Goal: Obtain resource: Obtain resource

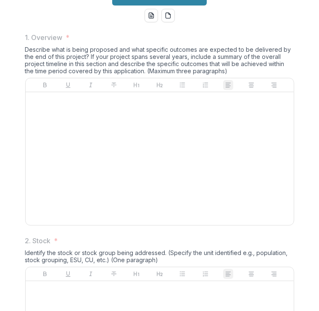
scroll to position [99, 0]
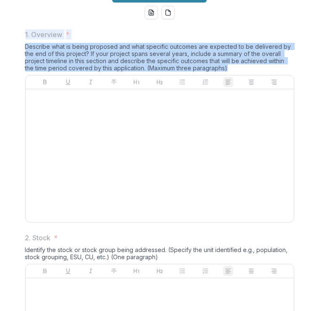
drag, startPoint x: 230, startPoint y: 131, endPoint x: 19, endPoint y: 98, distance: 213.2
copy div "1. Overview * Describe what is being proposed and what specific outcomes are ex…"
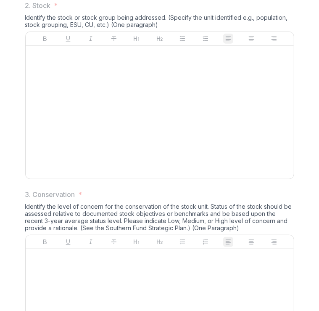
scroll to position [331, 0]
click at [158, 31] on div "Identify the stock or stock group being addressed. (Specify the unit identified…" at bounding box center [159, 22] width 269 height 18
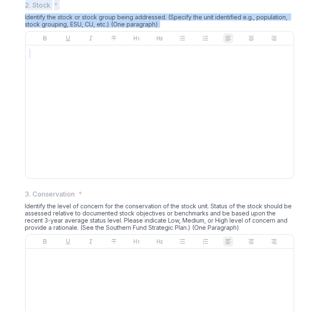
drag, startPoint x: 158, startPoint y: 89, endPoint x: 25, endPoint y: 70, distance: 134.7
click at [25, 70] on div "2. Stock * Identify the stock or stock group being addressed. (Specify the unit…" at bounding box center [159, 91] width 269 height 182
copy div "2. Stock * Identify the stock or stock group being addressed. (Specify the unit…"
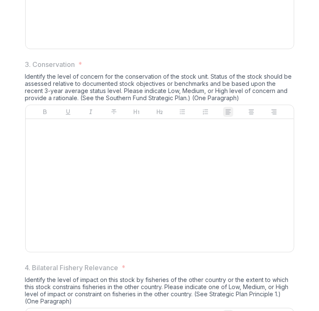
scroll to position [469, 0]
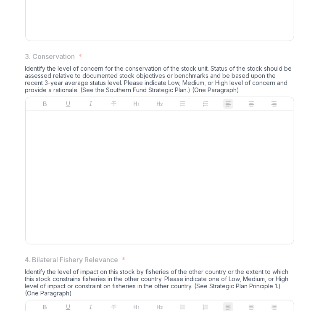
click at [220, 97] on div "Identify the level of concern for the conservation of the stock unit. Status of…" at bounding box center [159, 81] width 269 height 32
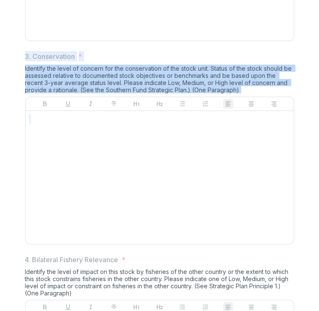
drag, startPoint x: 220, startPoint y: 153, endPoint x: 15, endPoint y: 120, distance: 207.0
copy div "3. Conservation * Identify the level of concern for the conservation of the sto…"
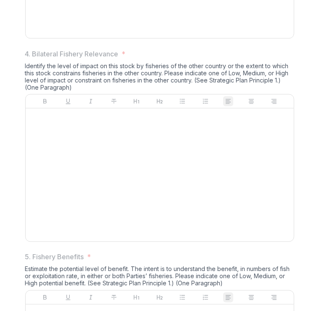
scroll to position [691, 0]
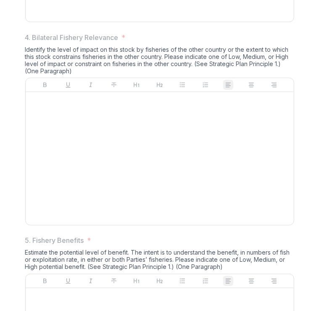
click at [72, 78] on div "Identify the level of impact on this stock by fisheries of the other country or…" at bounding box center [159, 62] width 269 height 32
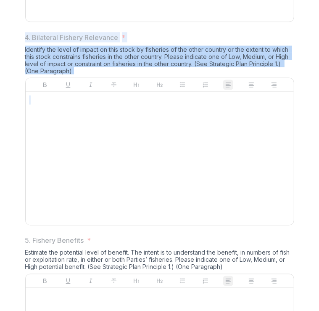
drag, startPoint x: 72, startPoint y: 132, endPoint x: 7, endPoint y: 95, distance: 73.8
click at [7, 95] on div "1. Overview * Describe what is being proposed and what specific outcomes are ex…" at bounding box center [159, 103] width 313 height 1346
copy div "4. Bilateral Fishery Relevance * Identify the level of impact on this stock by …"
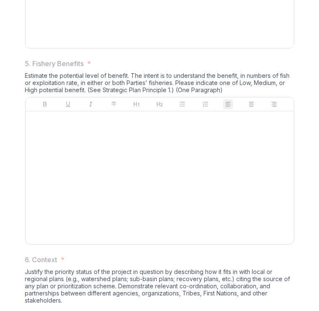
scroll to position [869, 0]
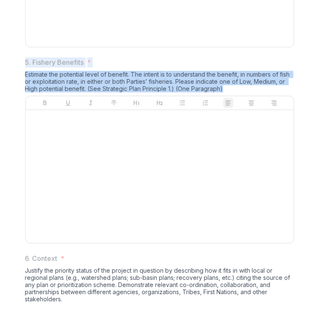
drag, startPoint x: 236, startPoint y: 150, endPoint x: 10, endPoint y: 123, distance: 227.1
copy div "5. Fishery Benefits * Estimate the potential level of benefit. The intent is to…"
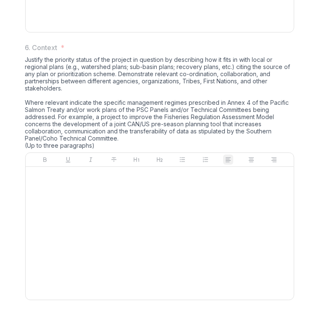
scroll to position [1082, 0]
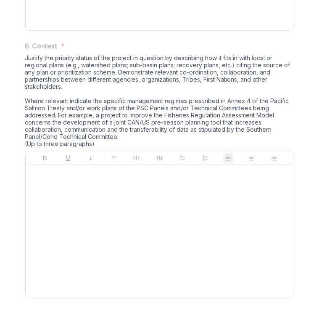
click at [111, 151] on div "Justify the priority status of the project in question by describing how it fit…" at bounding box center [159, 102] width 269 height 96
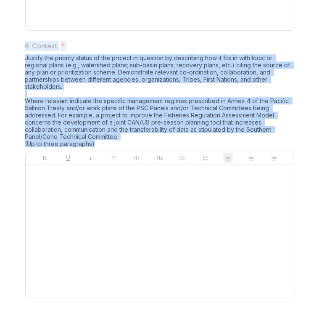
drag, startPoint x: 101, startPoint y: 203, endPoint x: 18, endPoint y: 101, distance: 132.2
copy div "6. Context * Justify the priority status of the project in question by describi…"
